Goal: Transaction & Acquisition: Purchase product/service

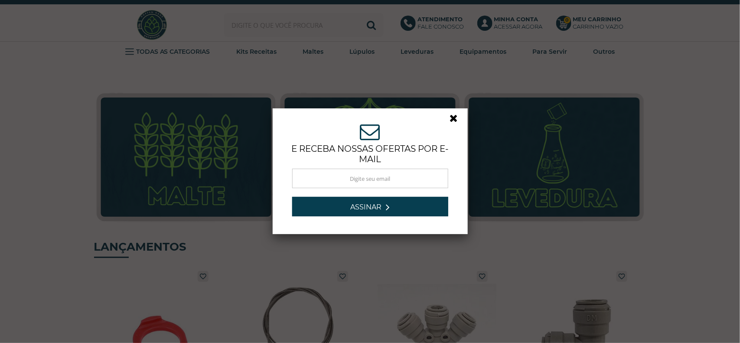
click at [455, 115] on link at bounding box center [458, 121] width 16 height 16
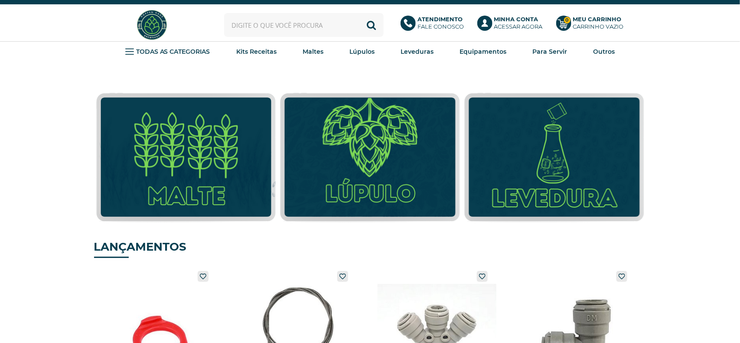
click at [290, 28] on input "text" at bounding box center [304, 25] width 160 height 24
type input "28E"
click at [360, 13] on button "Buscar" at bounding box center [372, 25] width 24 height 24
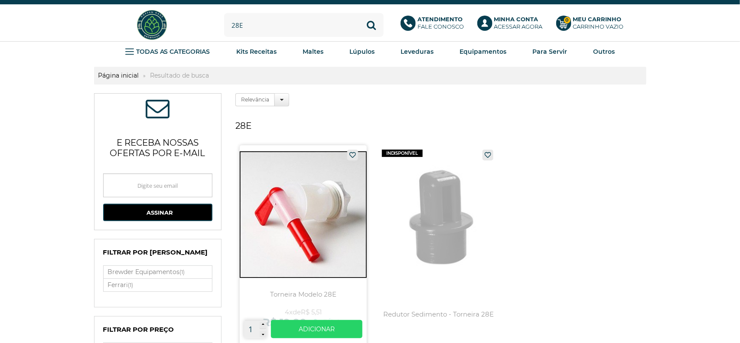
click at [302, 223] on link at bounding box center [303, 246] width 127 height 202
